Goal: Task Accomplishment & Management: Manage account settings

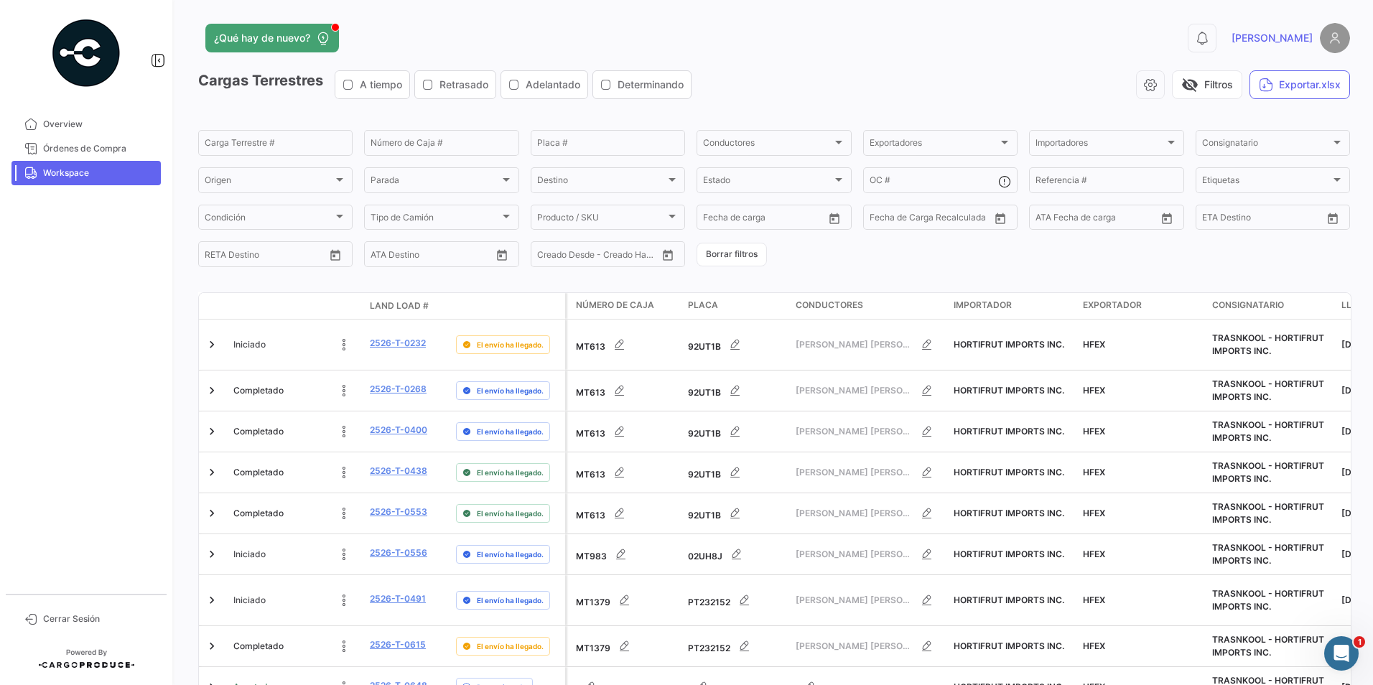
click at [61, 175] on span "Workspace" at bounding box center [99, 173] width 112 height 13
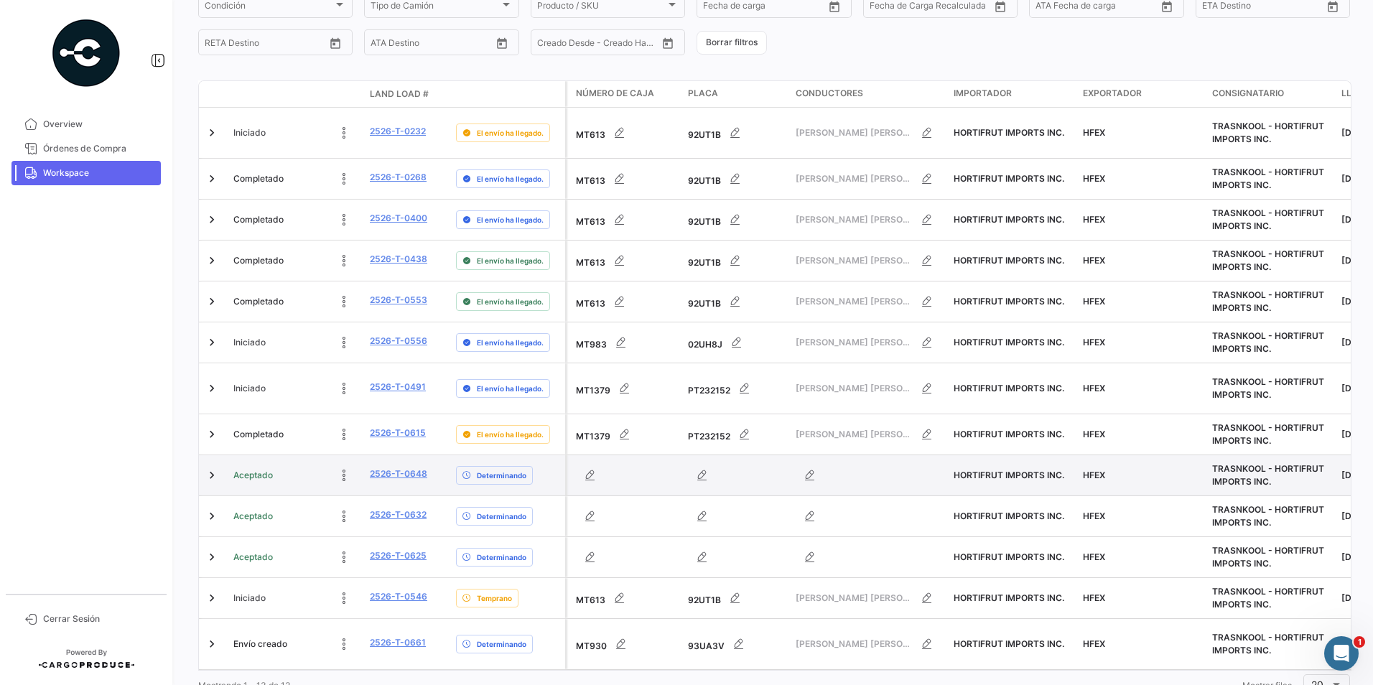
scroll to position [271, 0]
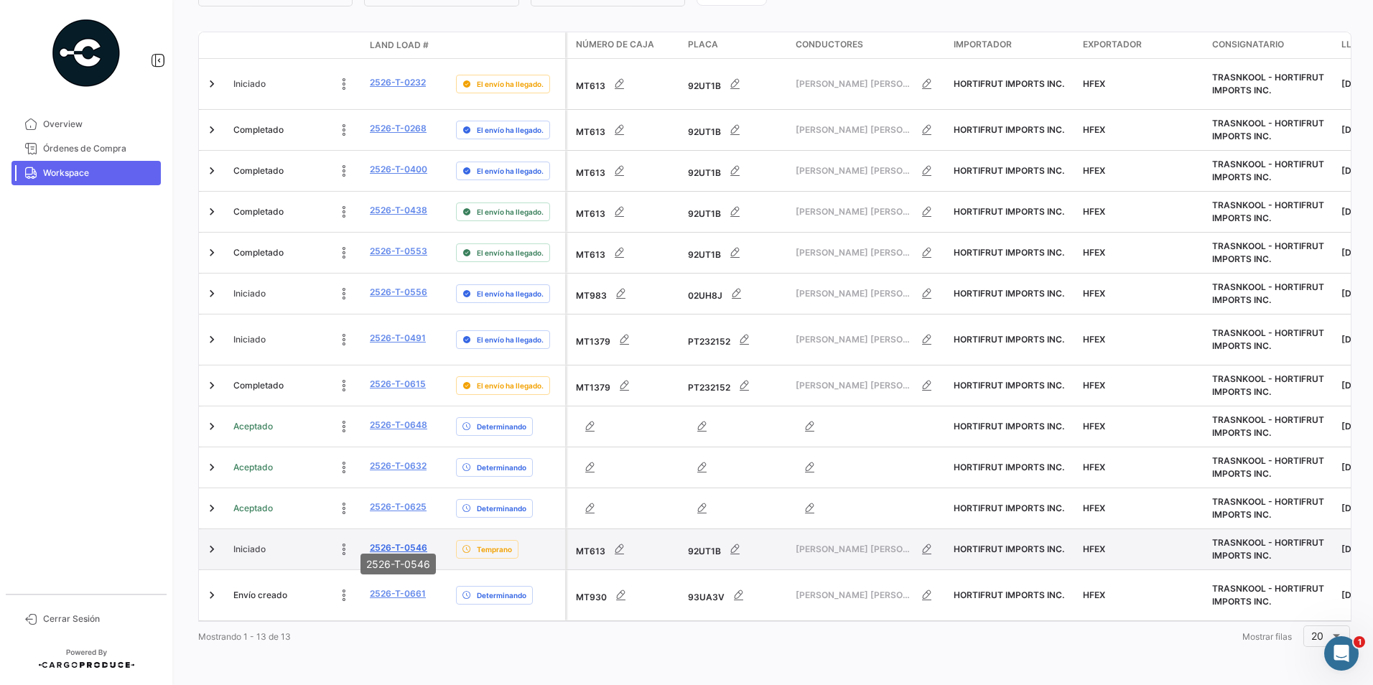
click at [388, 541] on link "2526-T-0546" at bounding box center [398, 547] width 57 height 13
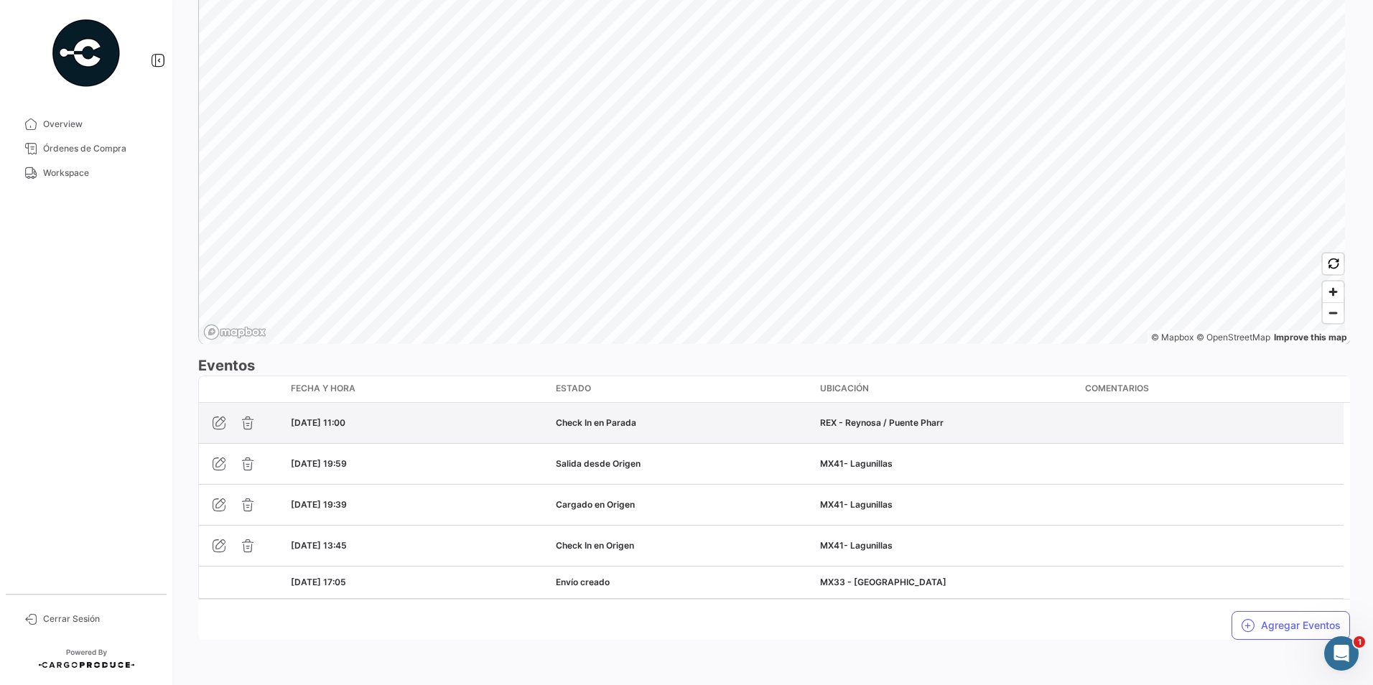
scroll to position [951, 0]
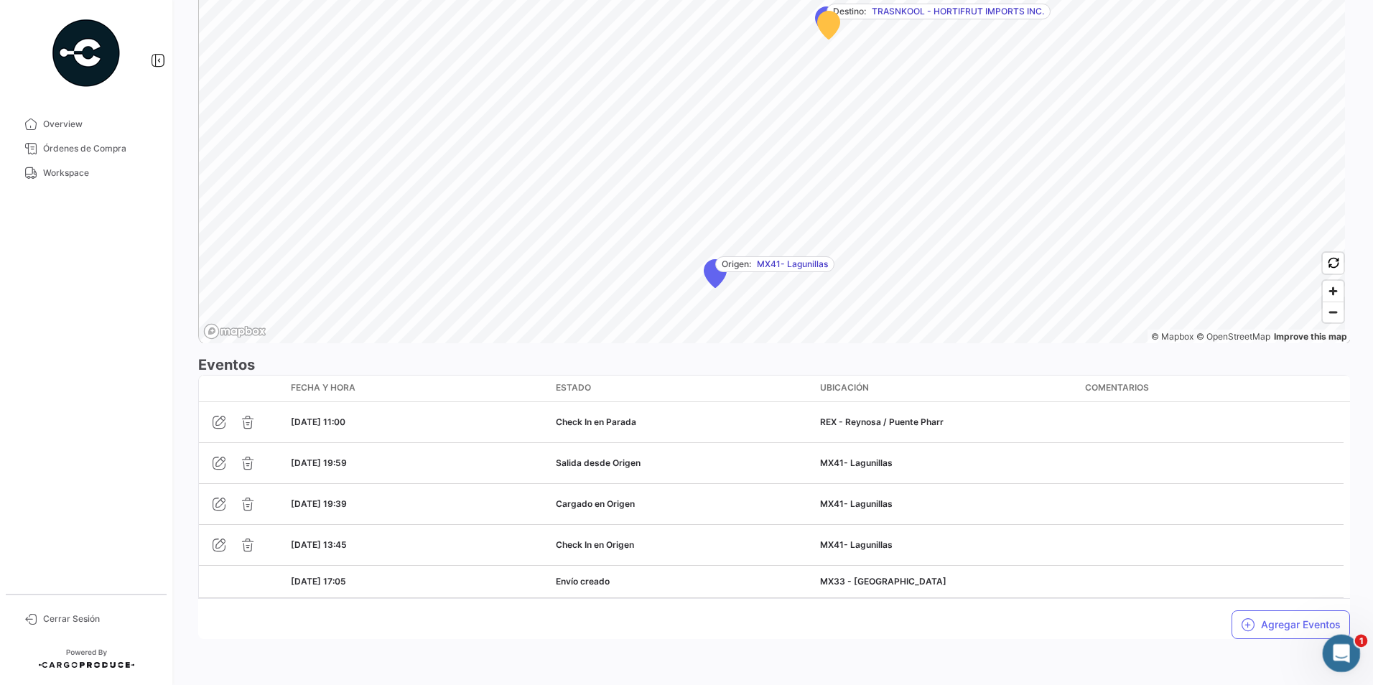
click at [1351, 648] on div "Abrir Intercom Messenger" at bounding box center [1338, 651] width 47 height 47
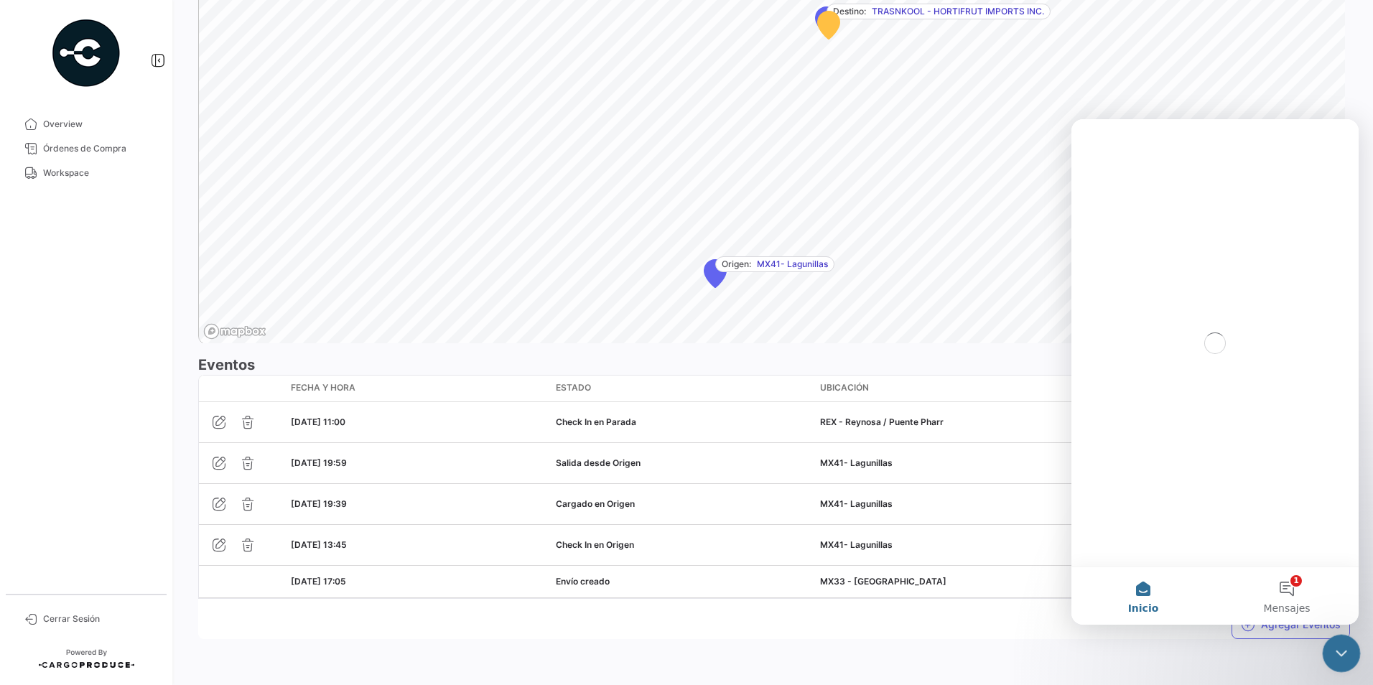
scroll to position [0, 0]
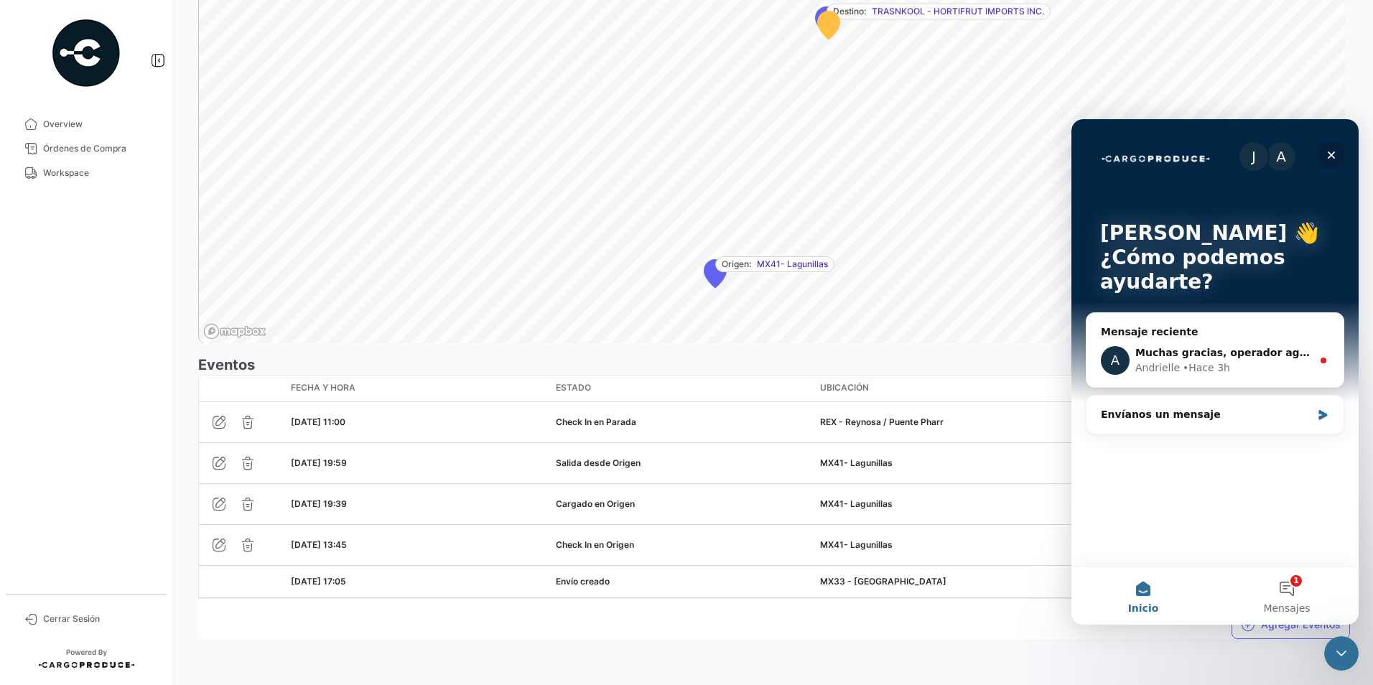
click at [1332, 156] on icon "Cerrar" at bounding box center [1332, 156] width 8 height 8
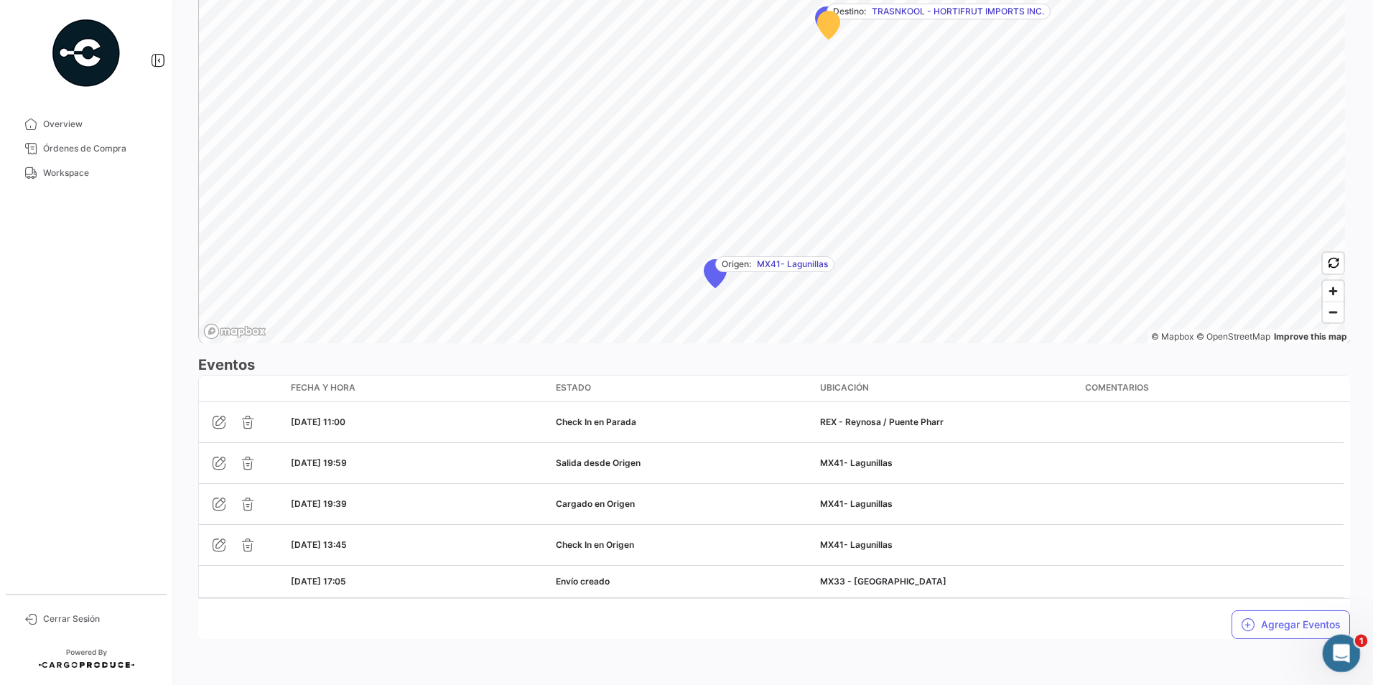
click at [1341, 646] on icon "Abrir Intercom Messenger" at bounding box center [1340, 652] width 24 height 24
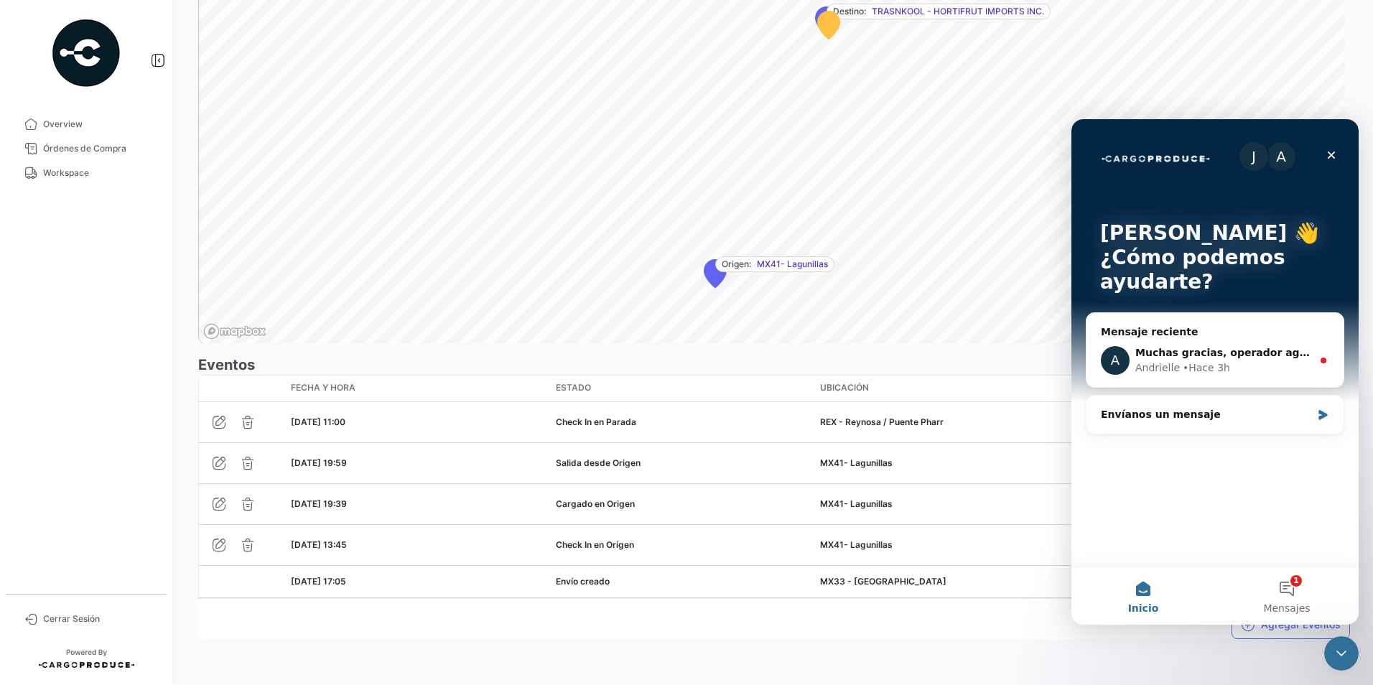
click at [1001, 630] on div "Agregar Eventos" at bounding box center [774, 619] width 1152 height 40
click at [1330, 156] on icon "Cerrar" at bounding box center [1332, 156] width 8 height 8
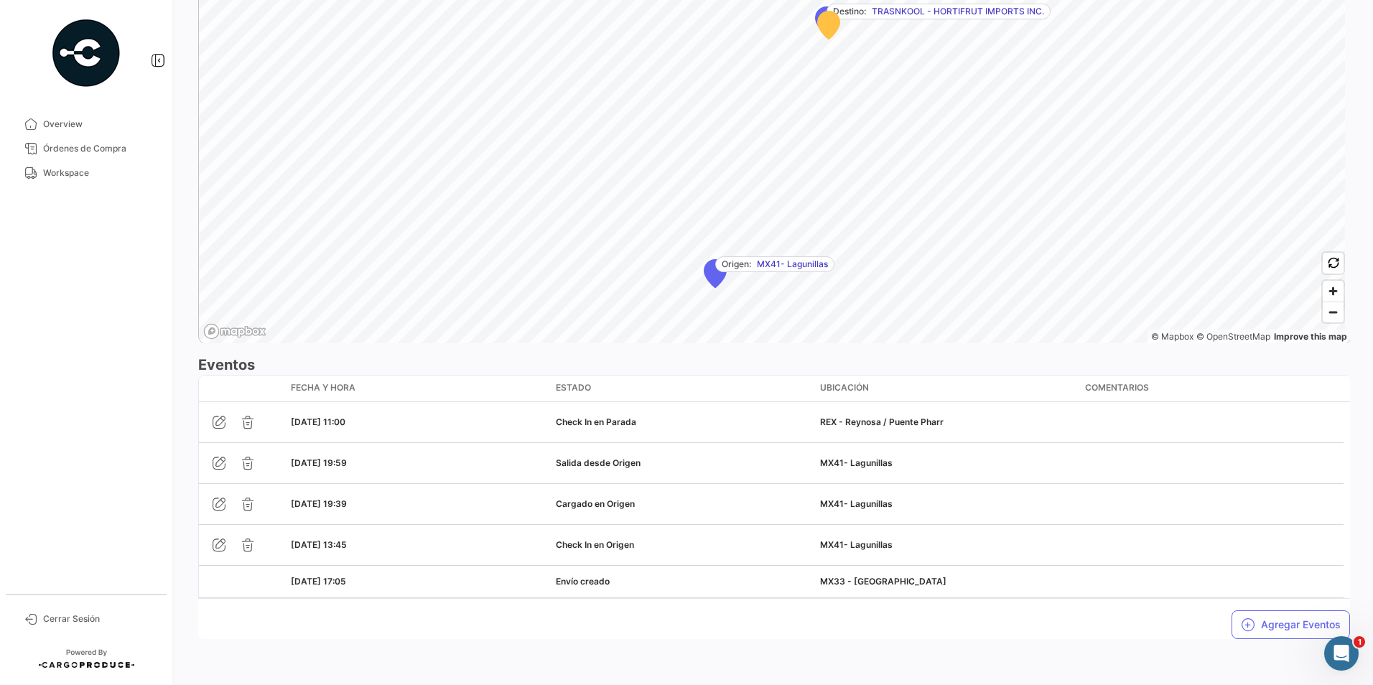
click at [829, 638] on div "Agregar Eventos" at bounding box center [774, 619] width 1152 height 40
